Goal: Task Accomplishment & Management: Manage account settings

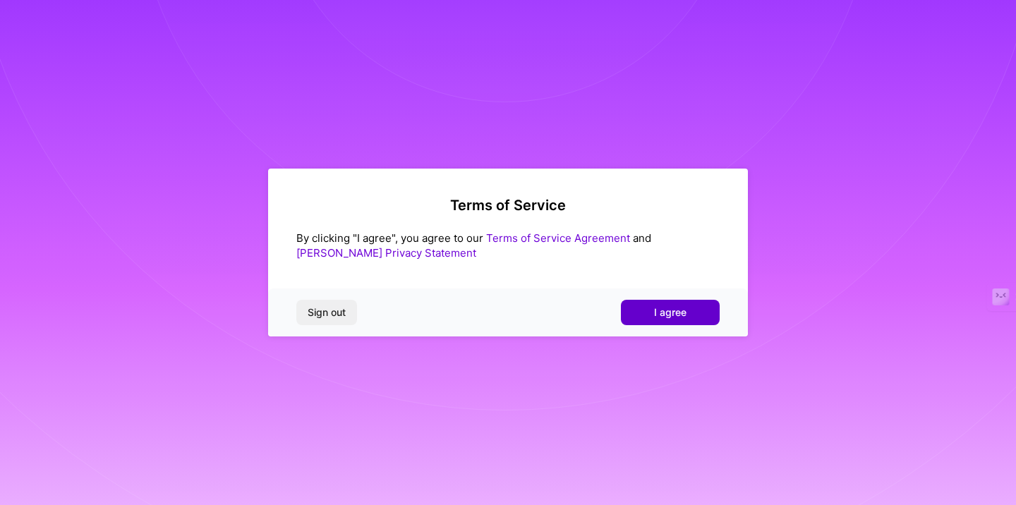
click at [684, 321] on button "I agree" at bounding box center [670, 312] width 99 height 25
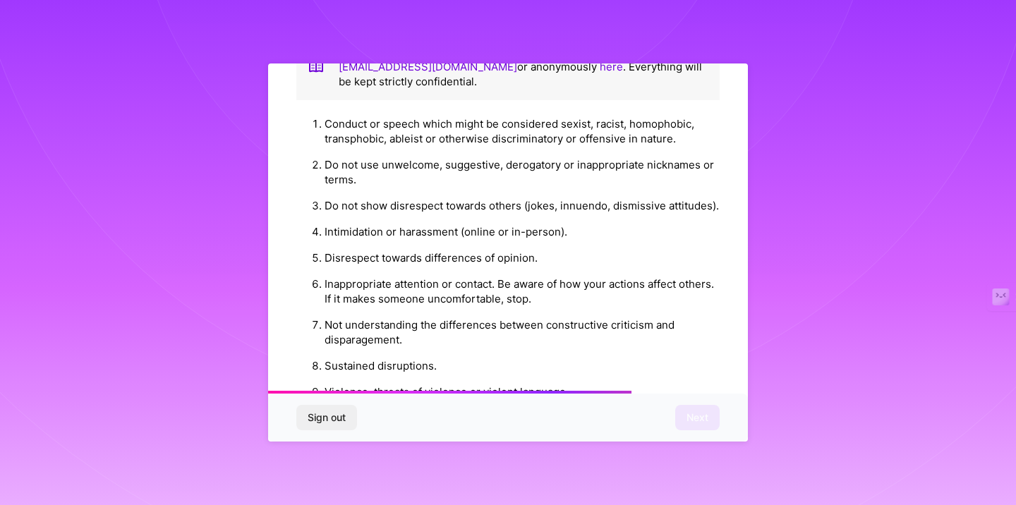
scroll to position [1563, 0]
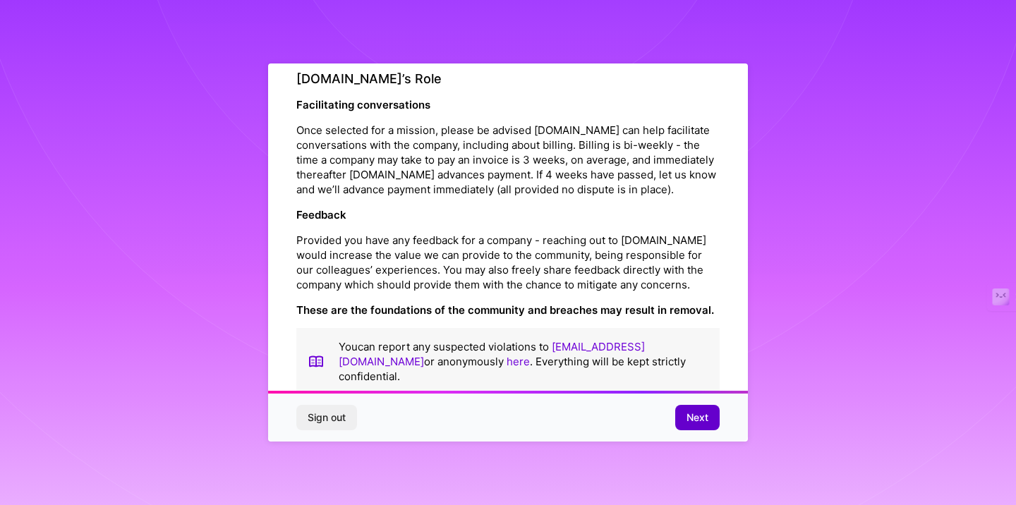
click at [687, 423] on span "Next" at bounding box center [697, 418] width 22 height 14
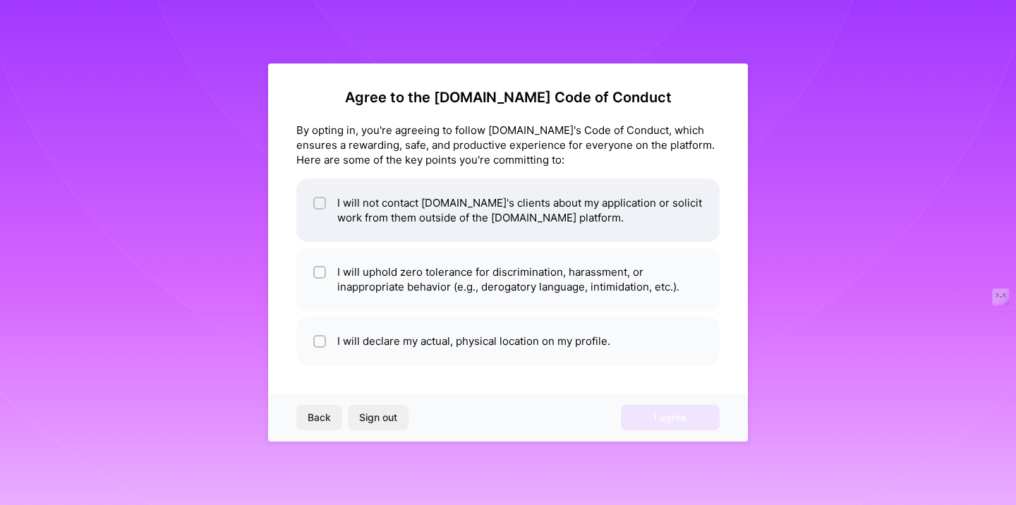
click at [320, 207] on input "checkbox" at bounding box center [321, 204] width 10 height 10
checkbox input "true"
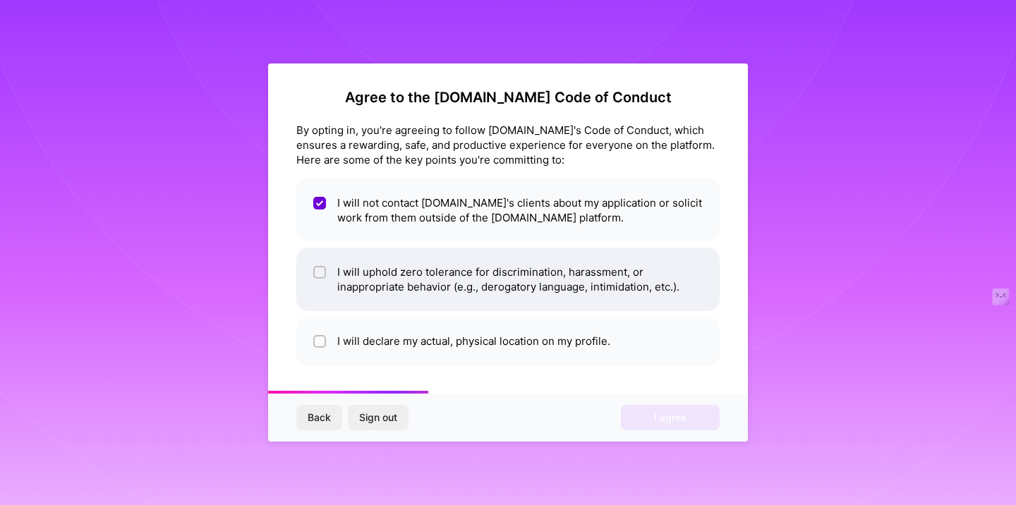
click at [325, 274] on div at bounding box center [319, 272] width 13 height 13
checkbox input "true"
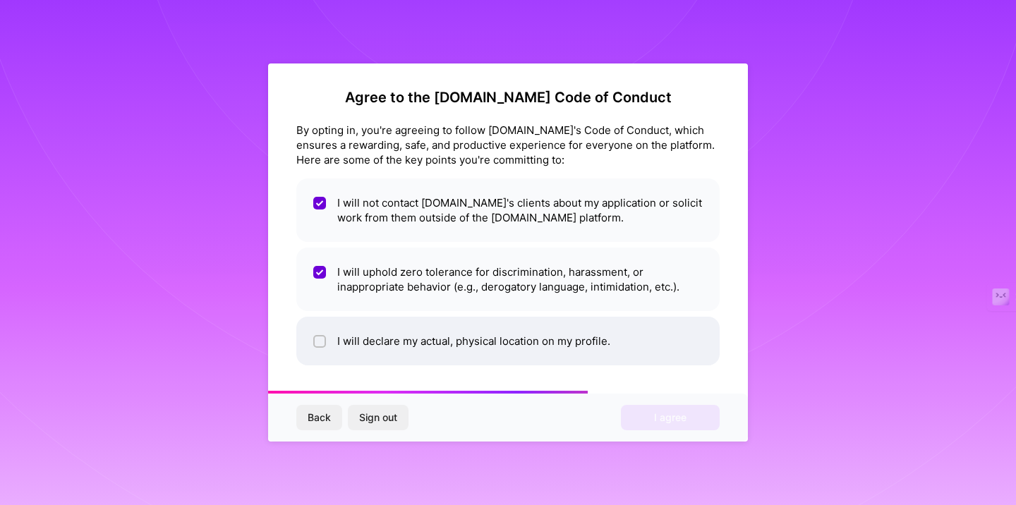
click at [321, 344] on input "checkbox" at bounding box center [321, 342] width 10 height 10
checkbox input "true"
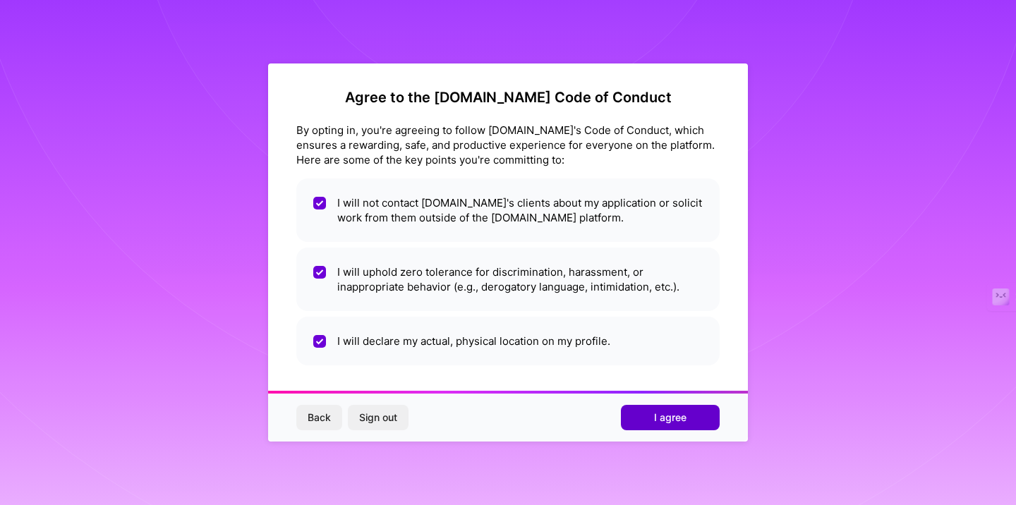
click at [680, 420] on span "I agree" at bounding box center [670, 418] width 32 height 14
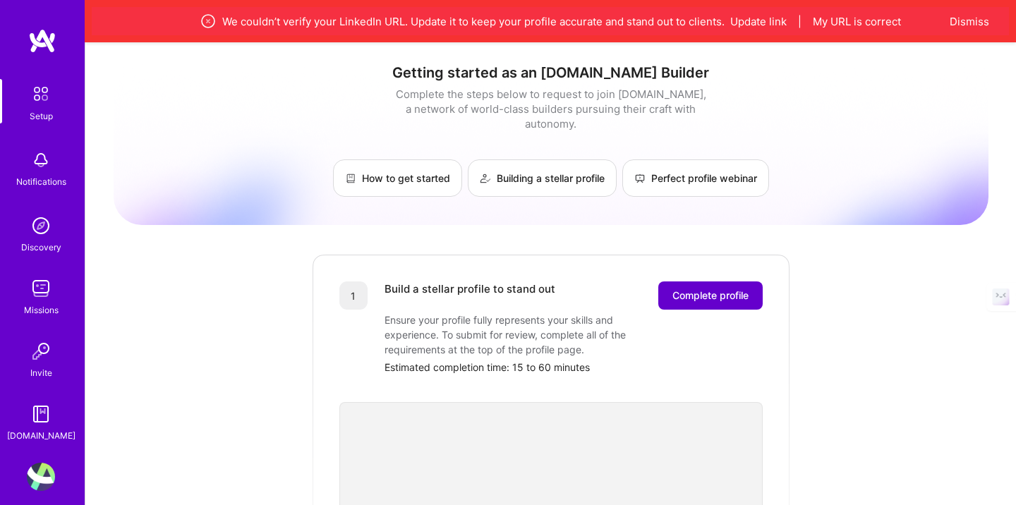
click at [715, 289] on span "Complete profile" at bounding box center [710, 296] width 76 height 14
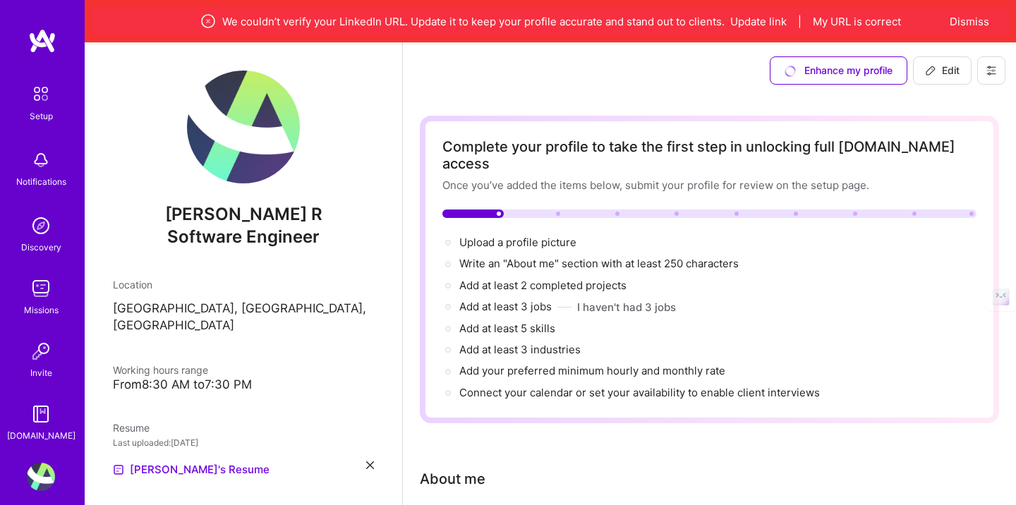
click at [945, 68] on span "Edit" at bounding box center [942, 70] width 35 height 14
select select "US"
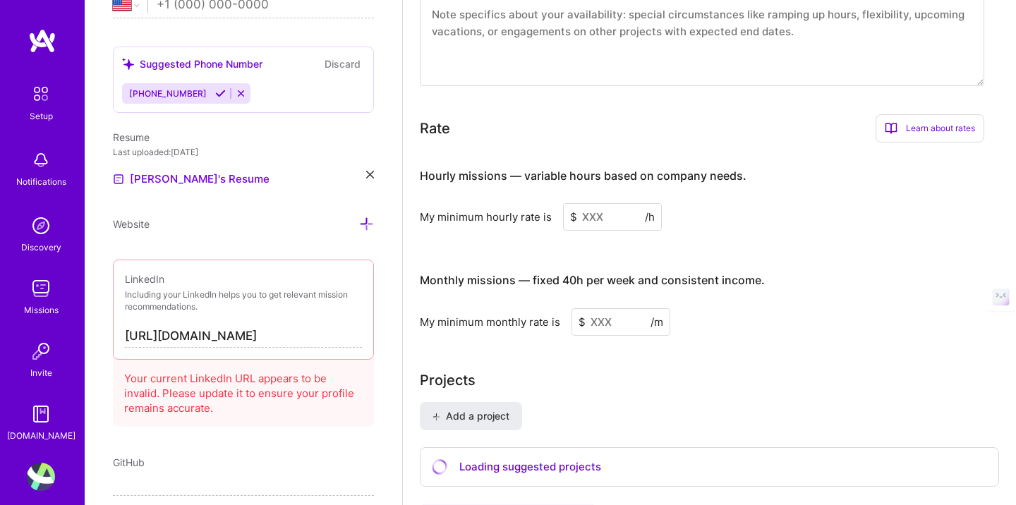
scroll to position [830, 0]
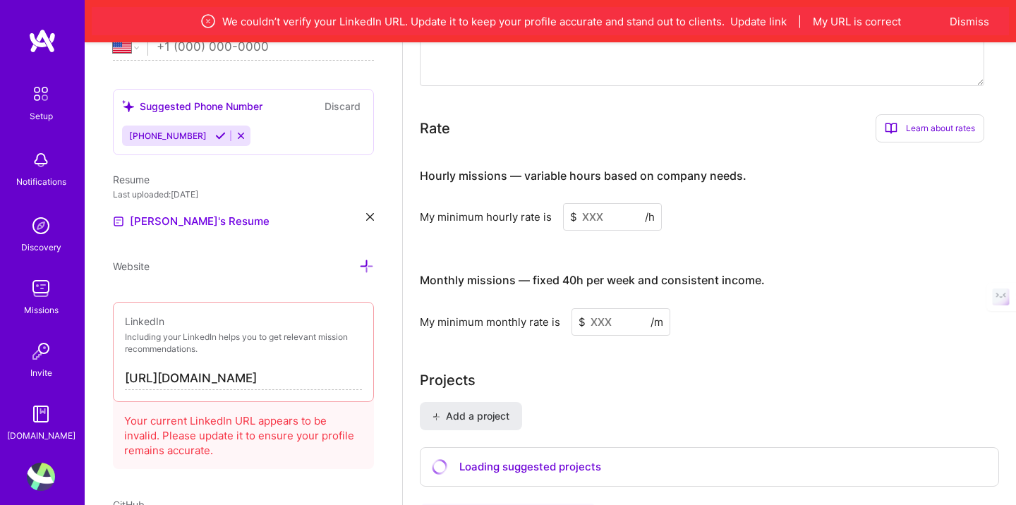
click at [229, 374] on input "[URL][DOMAIN_NAME]" at bounding box center [243, 379] width 237 height 23
paste input "[DOMAIN_NAME][URL][PERSON_NAME]"
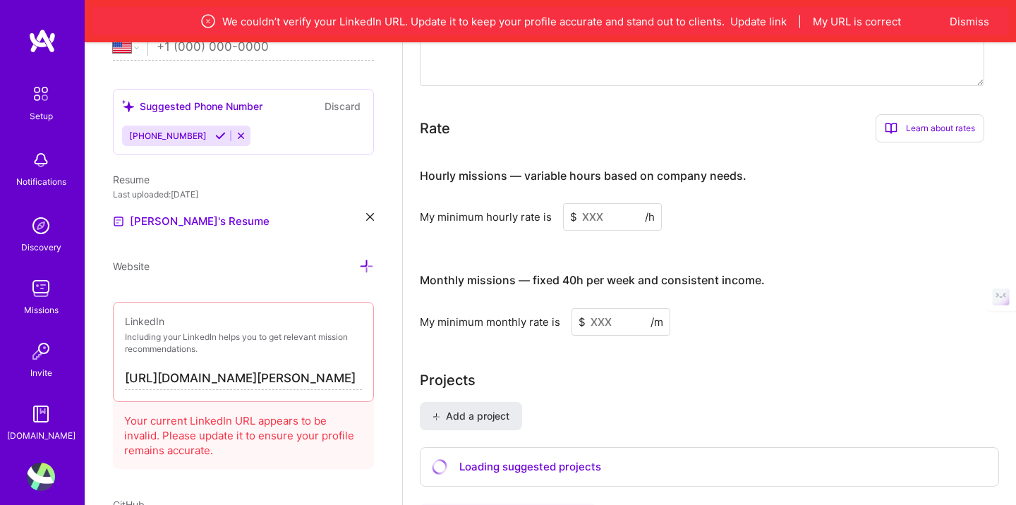
type input "[URL][DOMAIN_NAME][PERSON_NAME]"
click at [218, 279] on div "Add photo [PERSON_NAME] R Software Engineer Years Experience Location This is t…" at bounding box center [243, 294] width 317 height 505
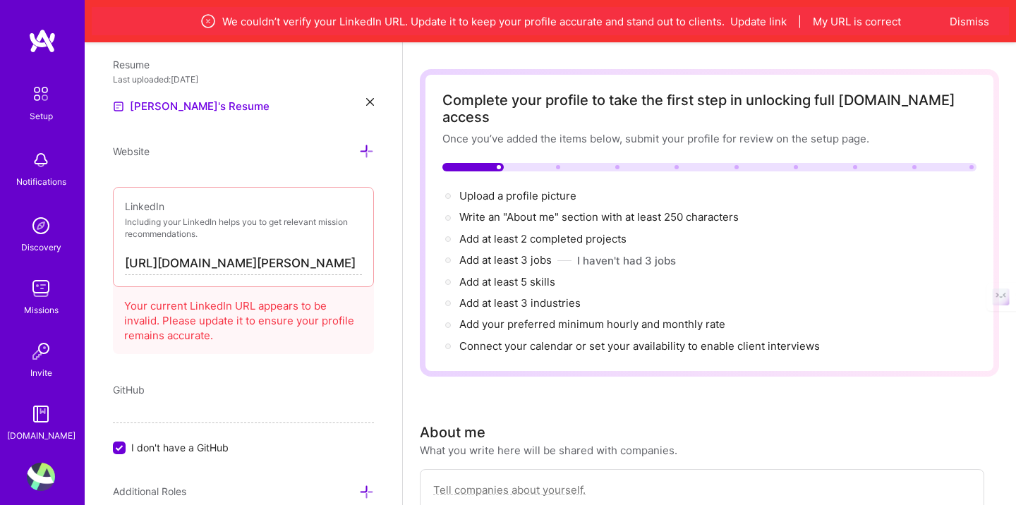
scroll to position [0, 0]
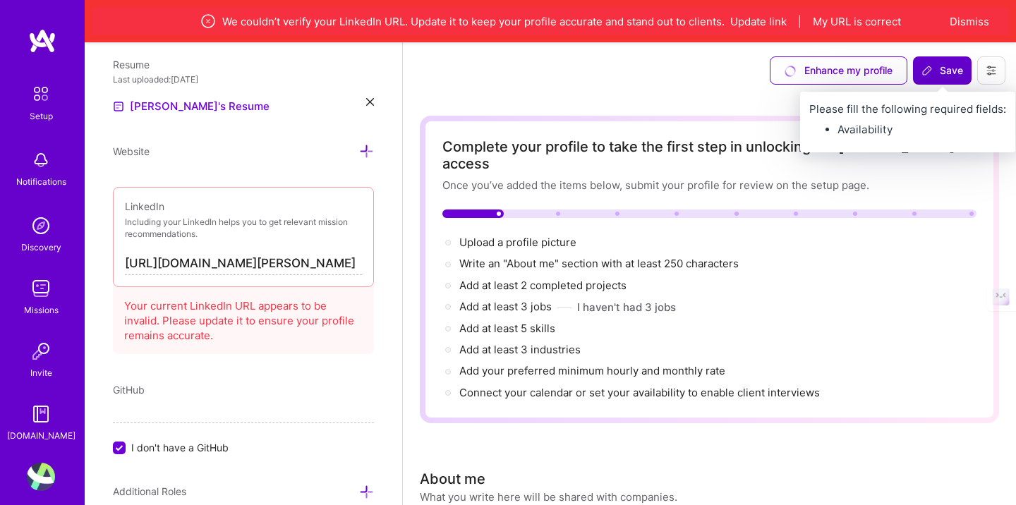
click at [948, 84] on button "Save" at bounding box center [942, 70] width 59 height 28
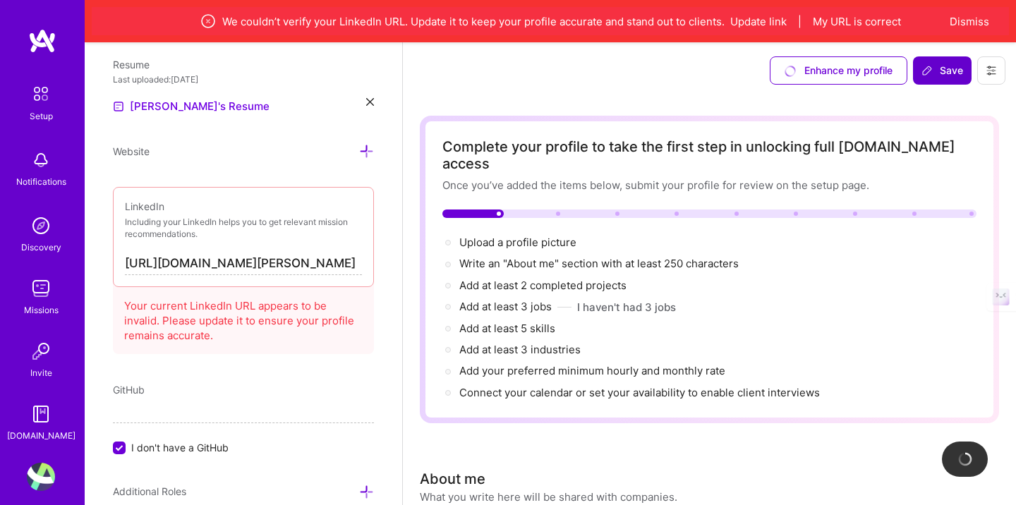
click at [950, 77] on span "Save" at bounding box center [942, 70] width 42 height 14
